Goal: Transaction & Acquisition: Purchase product/service

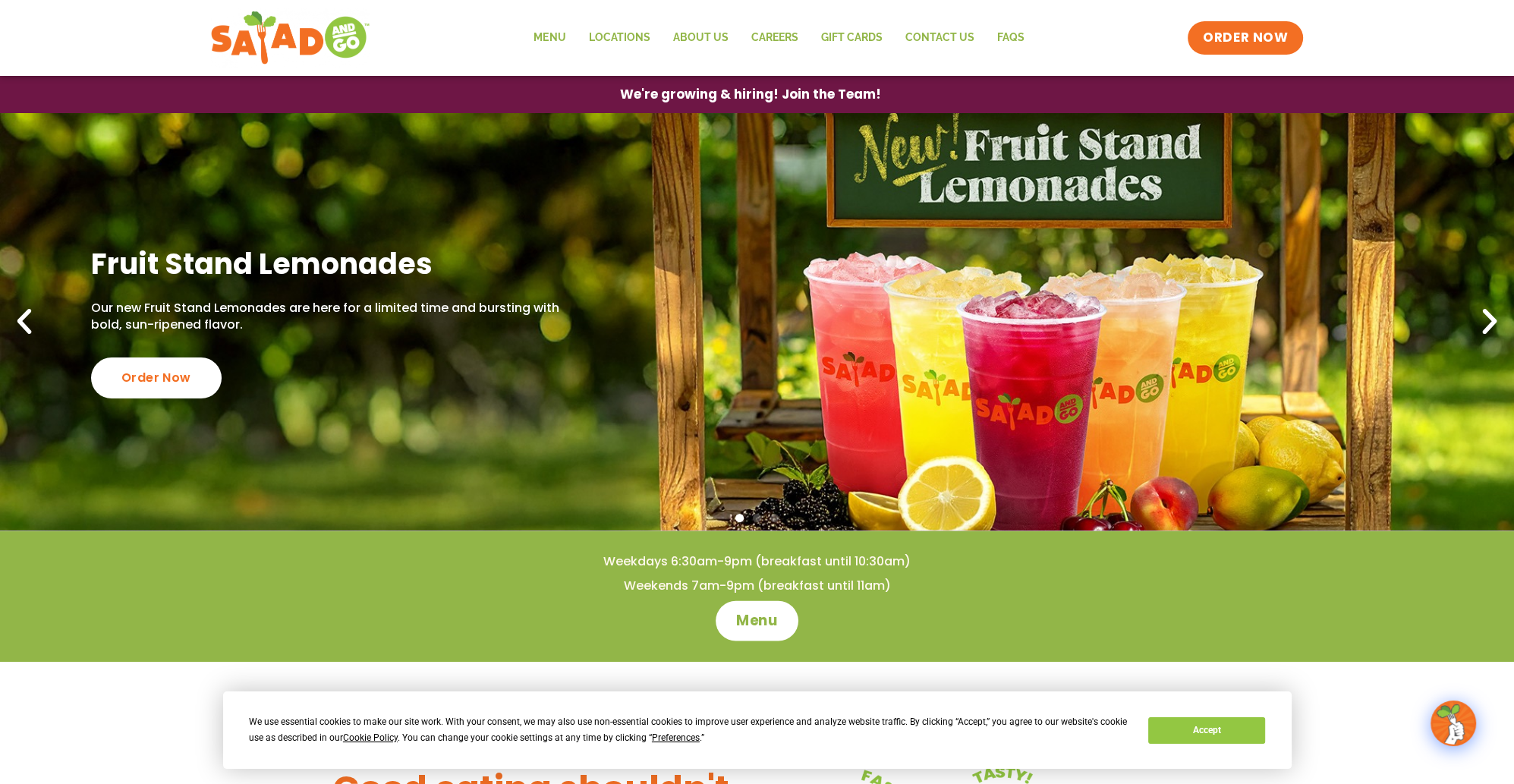
click at [745, 614] on span "Menu" at bounding box center [757, 620] width 43 height 20
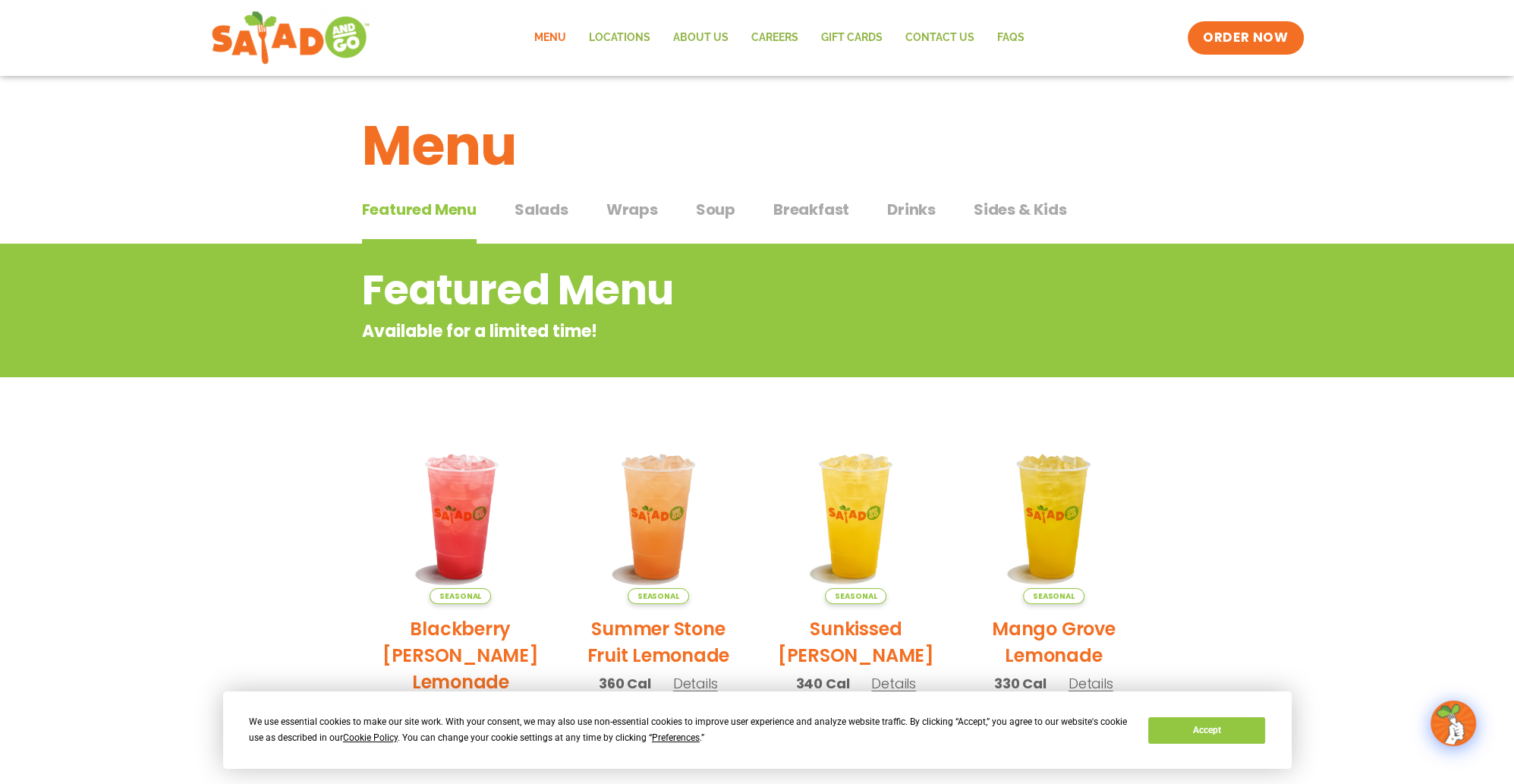
click at [538, 211] on span "Salads" at bounding box center [541, 209] width 54 height 23
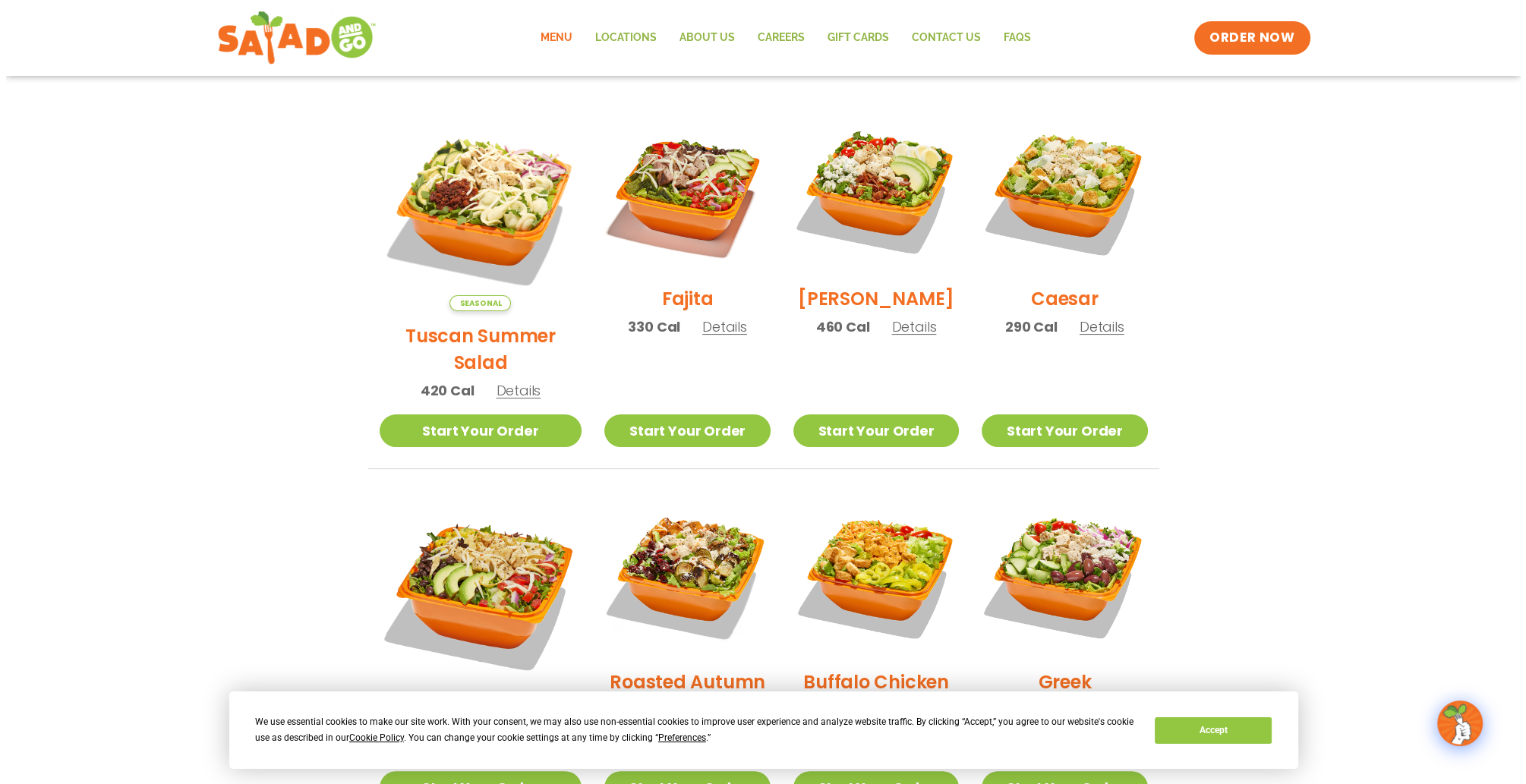
scroll to position [304, 0]
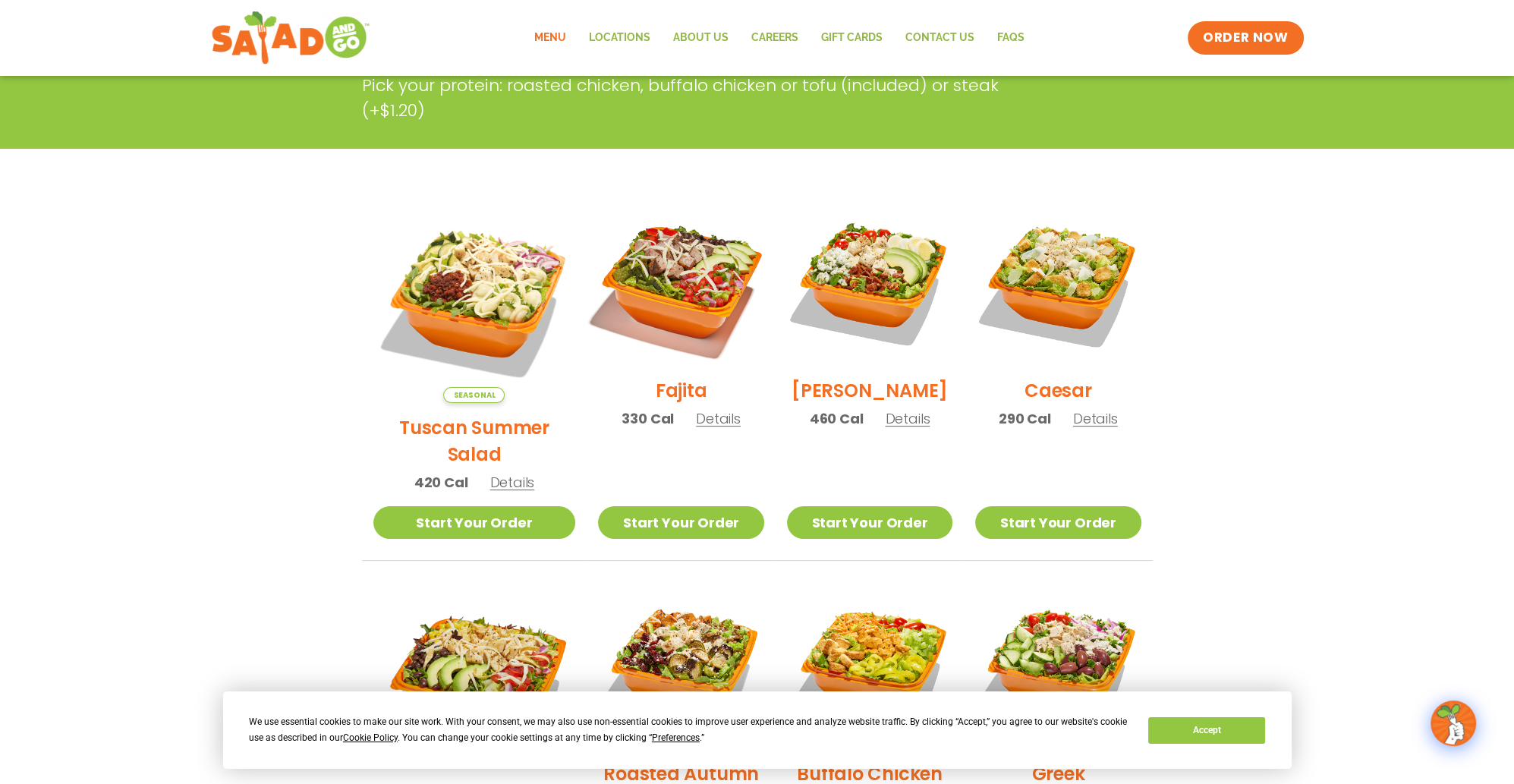
click at [680, 279] on img at bounding box center [680, 283] width 194 height 194
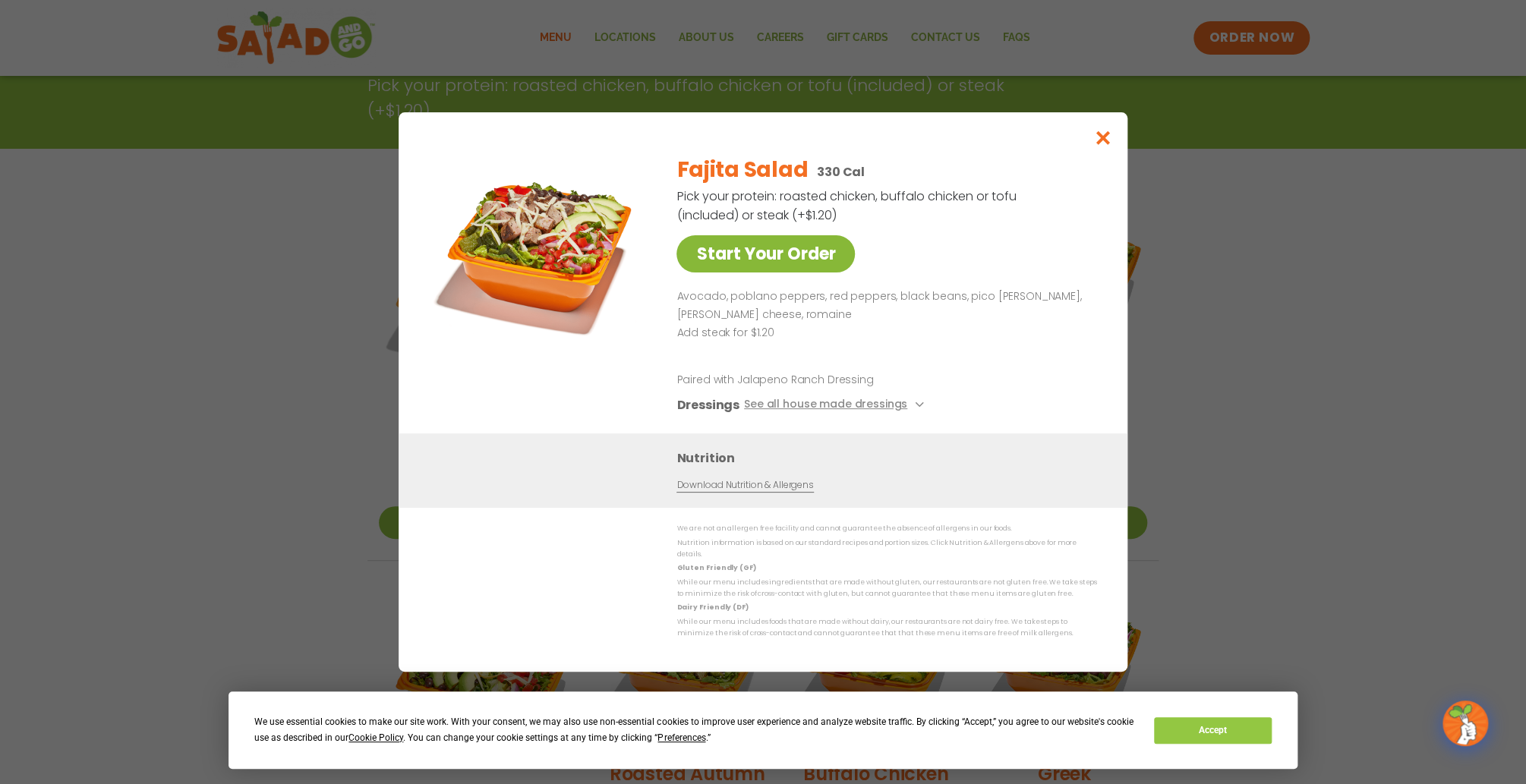
click at [835, 260] on link "Start Your Order" at bounding box center [766, 253] width 179 height 37
